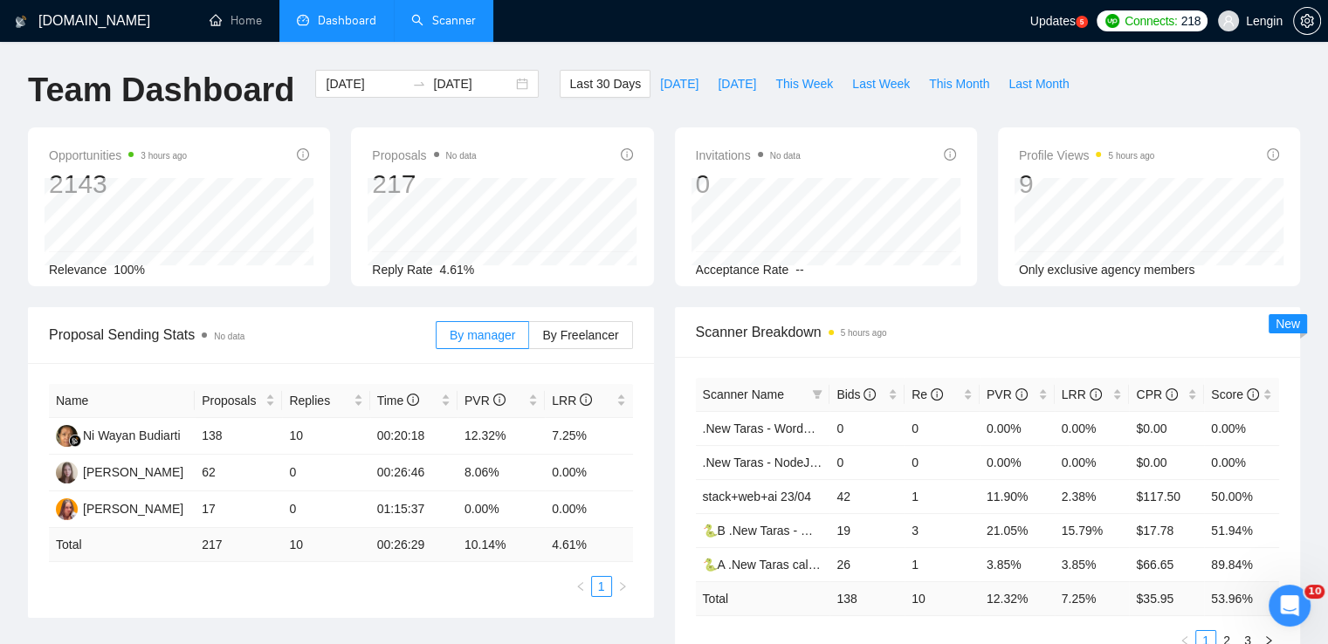
click at [426, 13] on link "Scanner" at bounding box center [443, 20] width 65 height 15
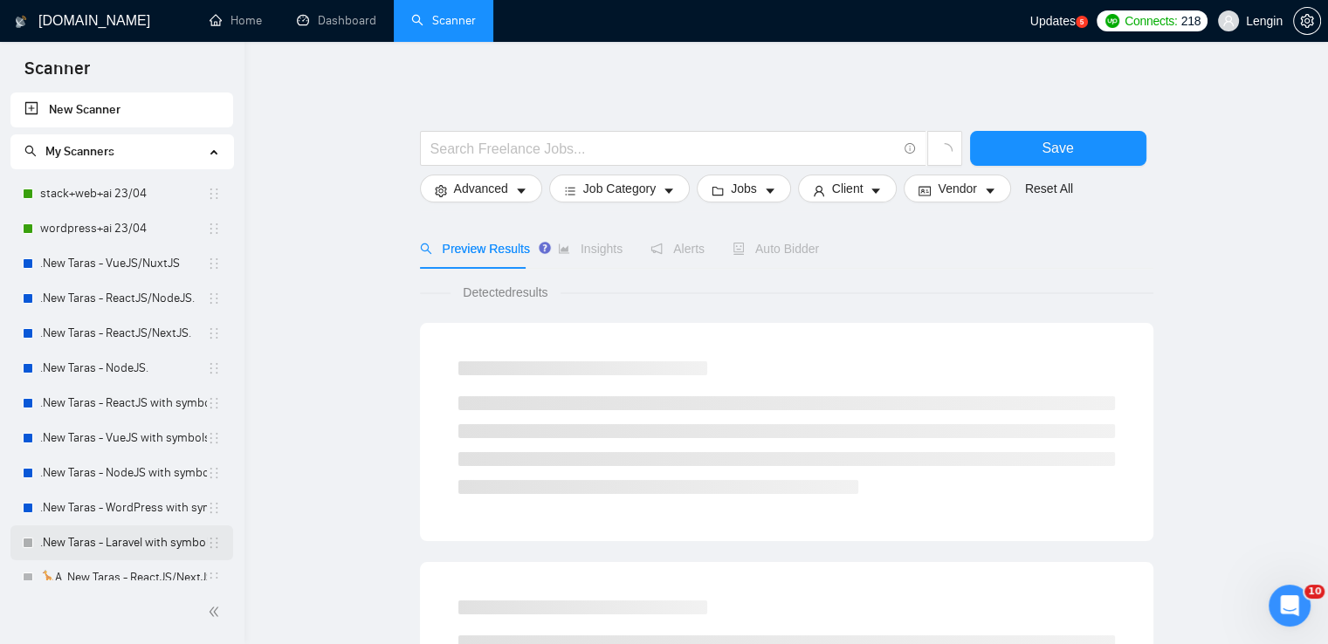
scroll to position [180, 0]
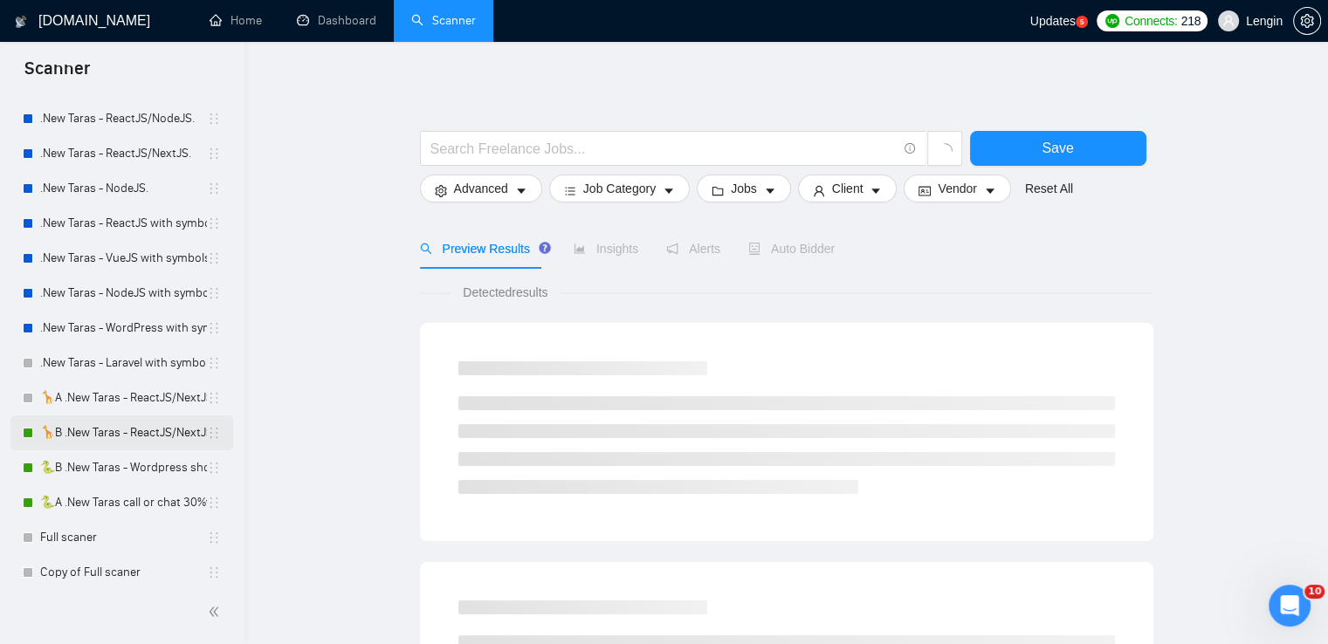
click at [127, 440] on link "🦒B .New Taras - ReactJS/NextJS rel exp 23/04" at bounding box center [123, 432] width 167 height 35
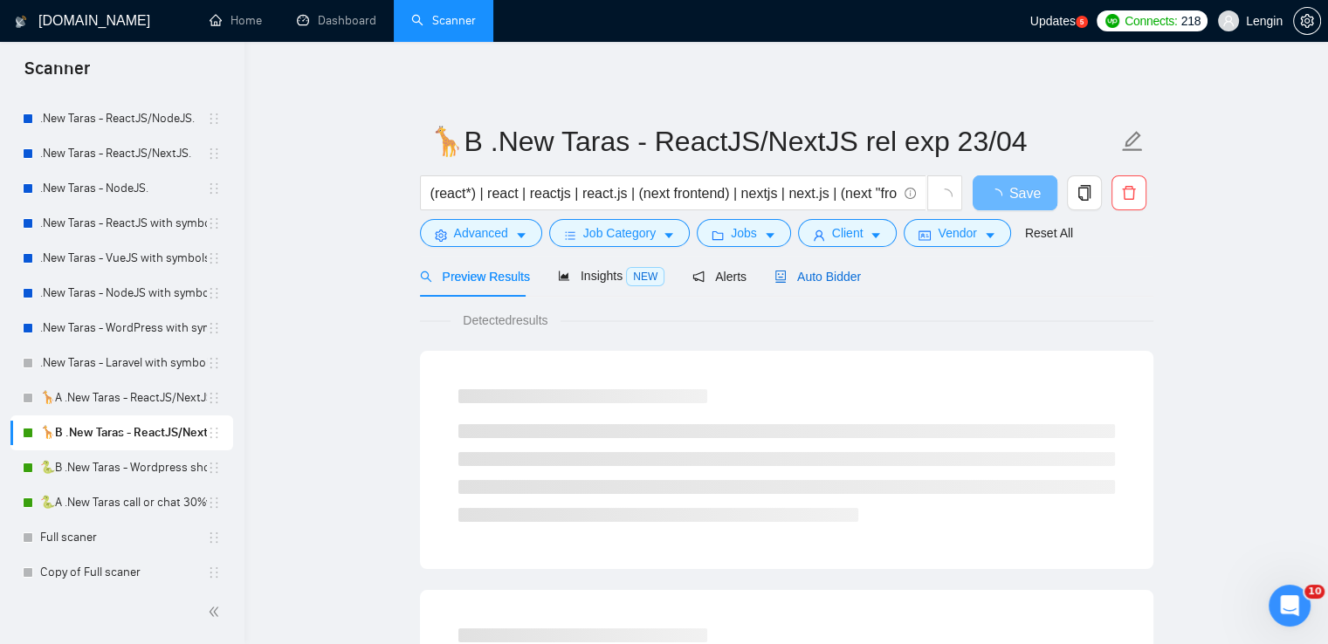
click at [810, 273] on span "Auto Bidder" at bounding box center [817, 277] width 86 height 14
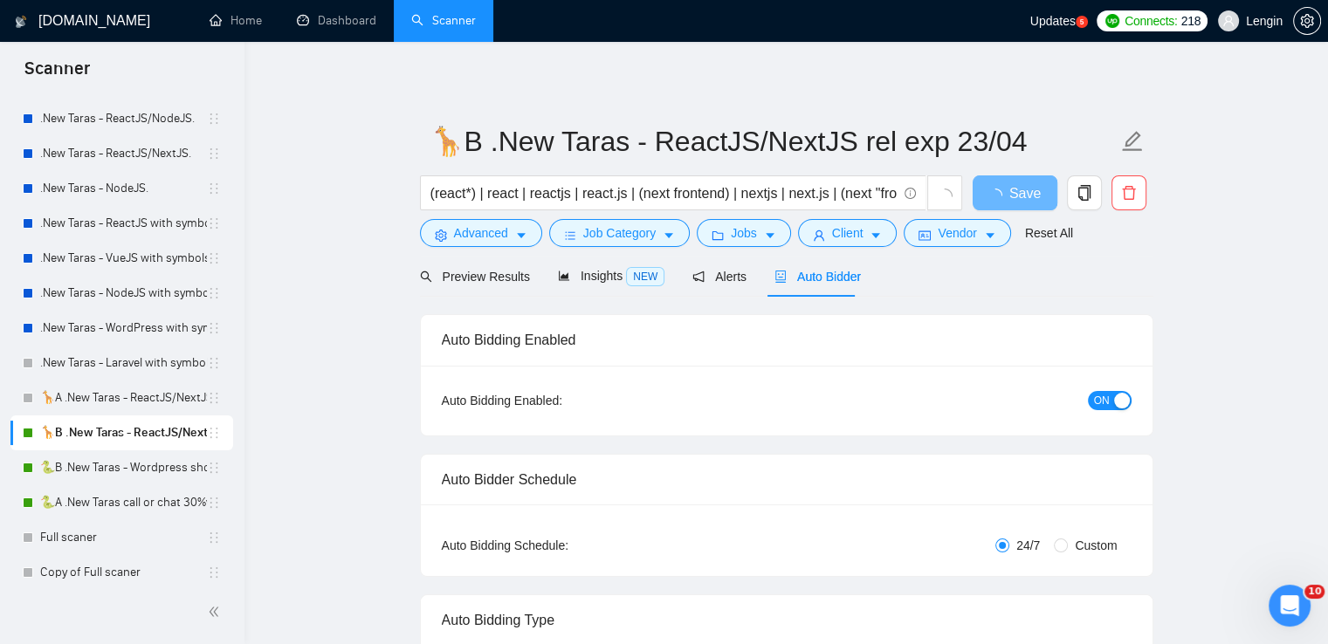
radio input "false"
radio input "true"
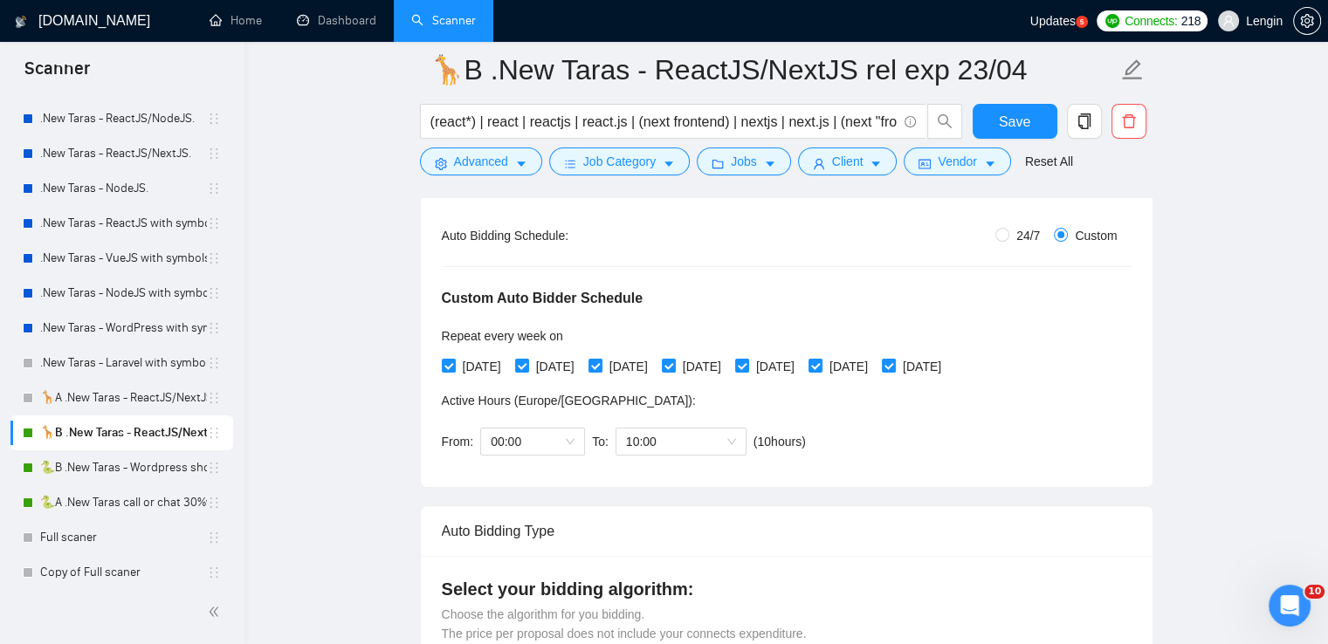
scroll to position [285, 0]
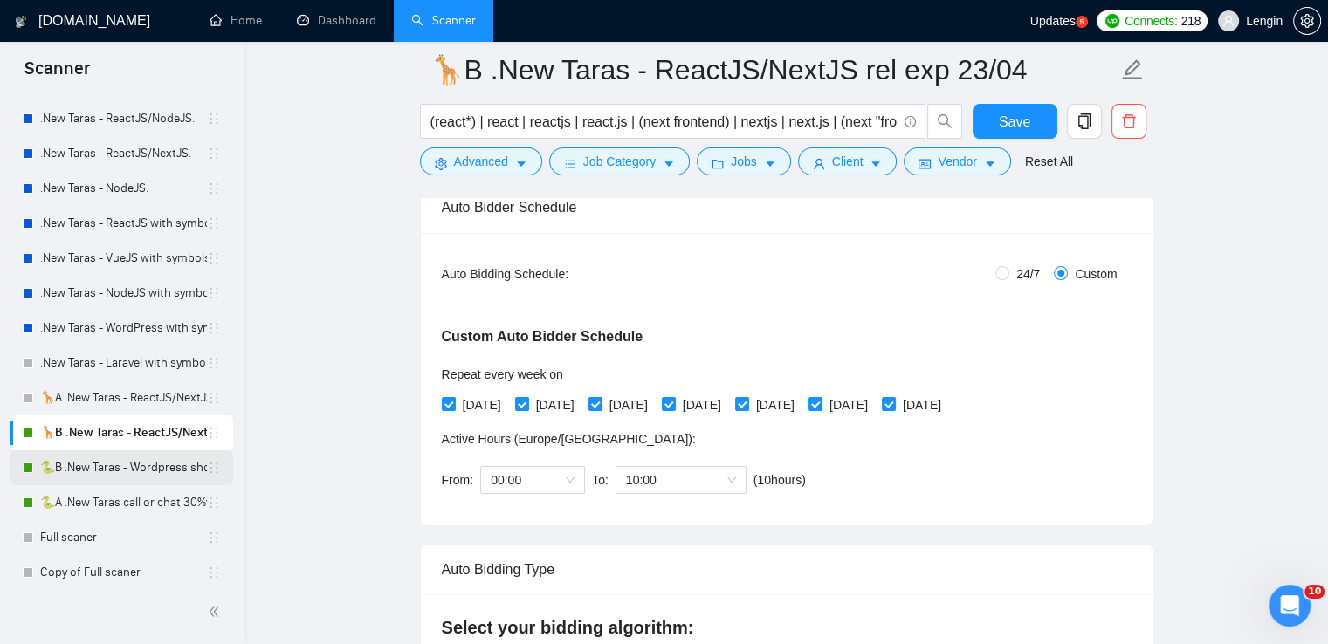
click at [138, 468] on link "🐍B .New Taras - Wordpress short 23/04" at bounding box center [123, 467] width 167 height 35
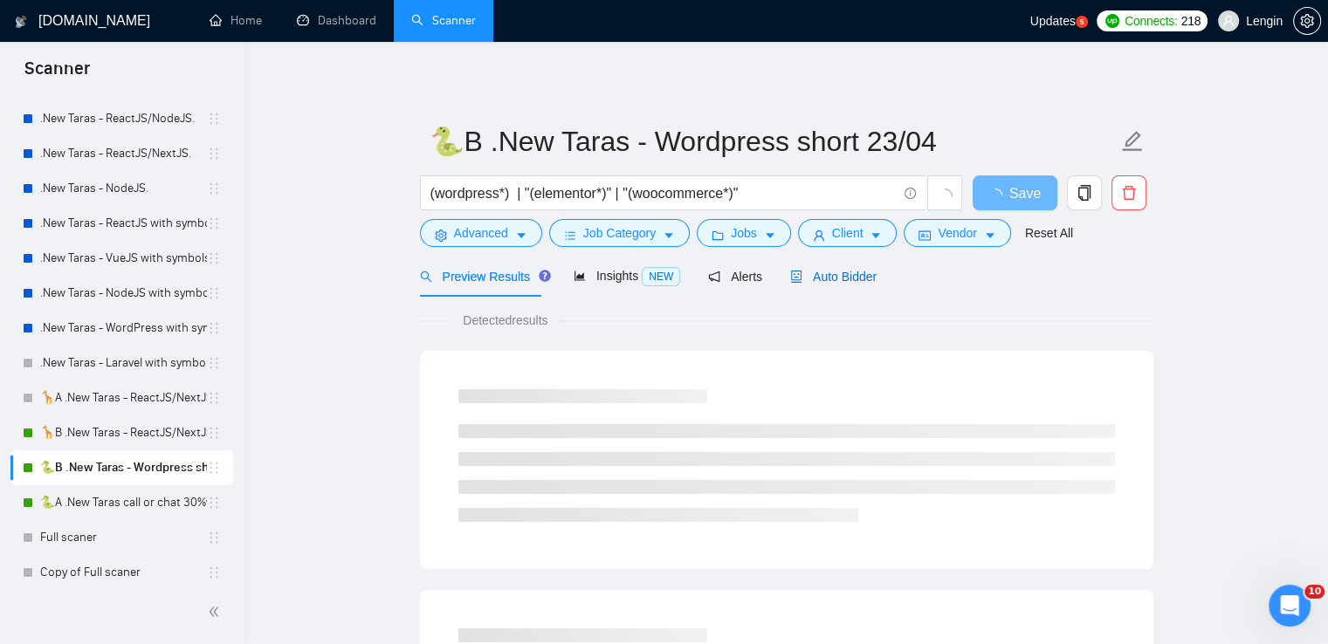
click at [848, 285] on div "Auto Bidder" at bounding box center [833, 276] width 86 height 19
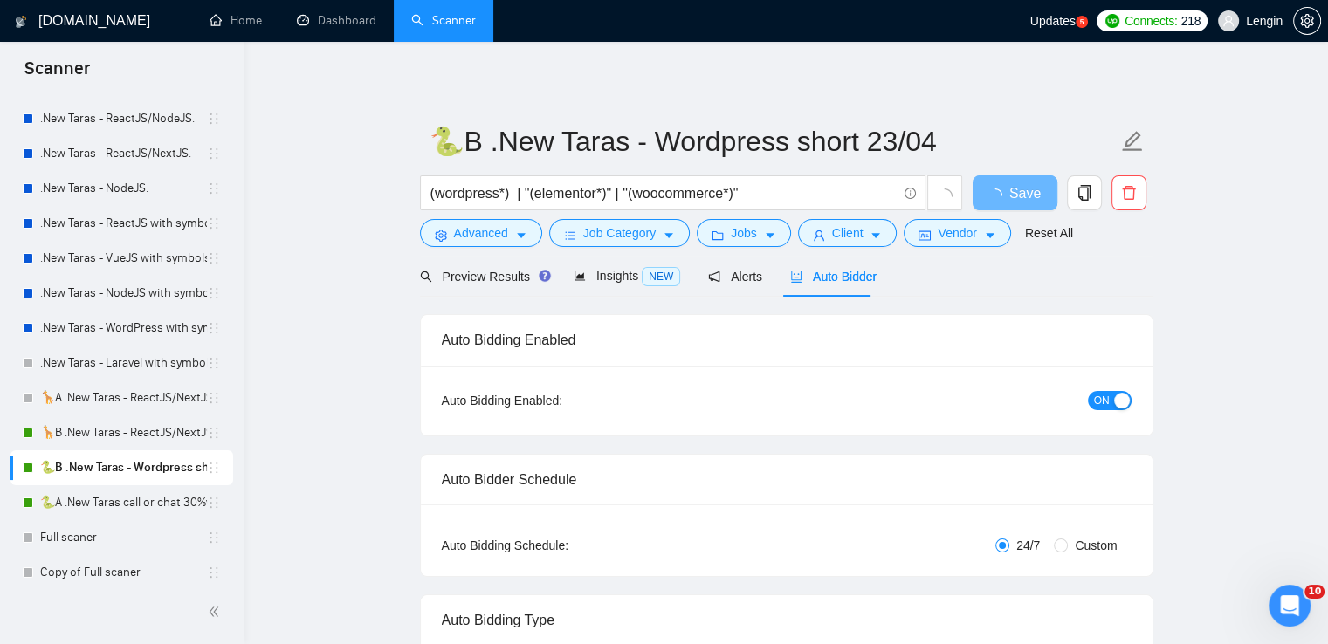
radio input "false"
radio input "true"
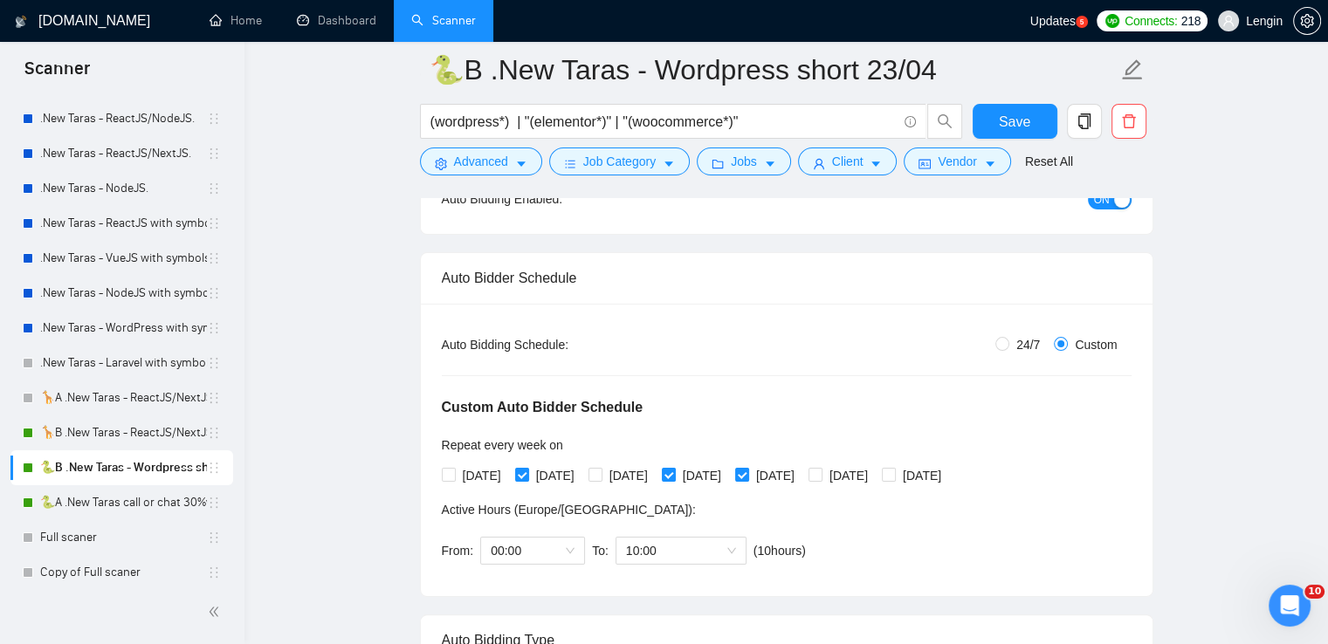
scroll to position [213, 0]
